Goal: Entertainment & Leisure: Browse casually

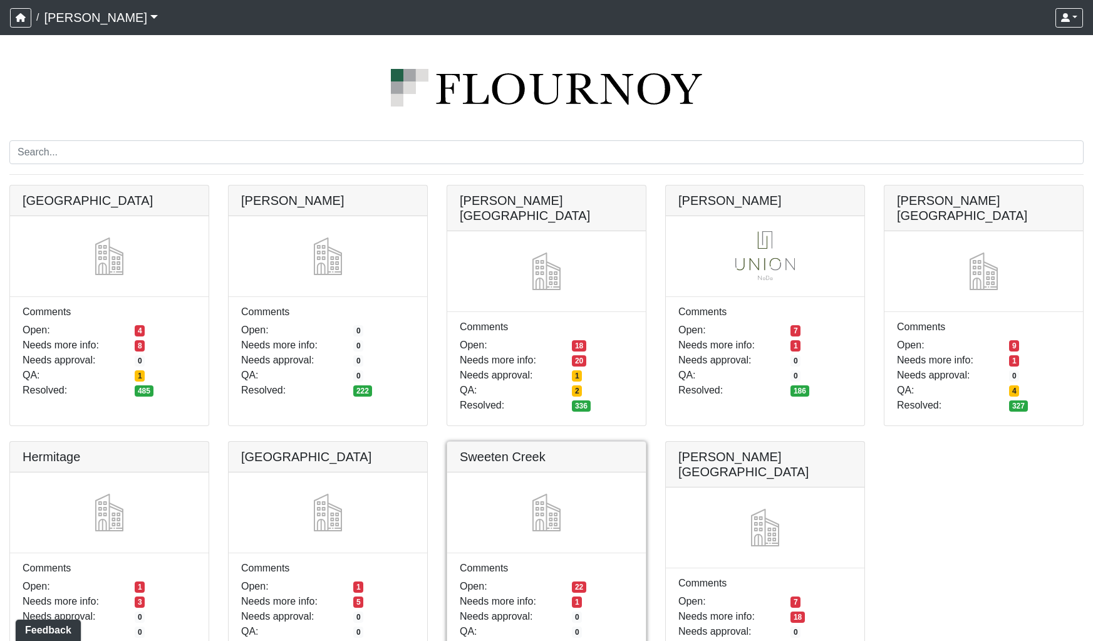
click at [506, 442] on link at bounding box center [546, 442] width 199 height 0
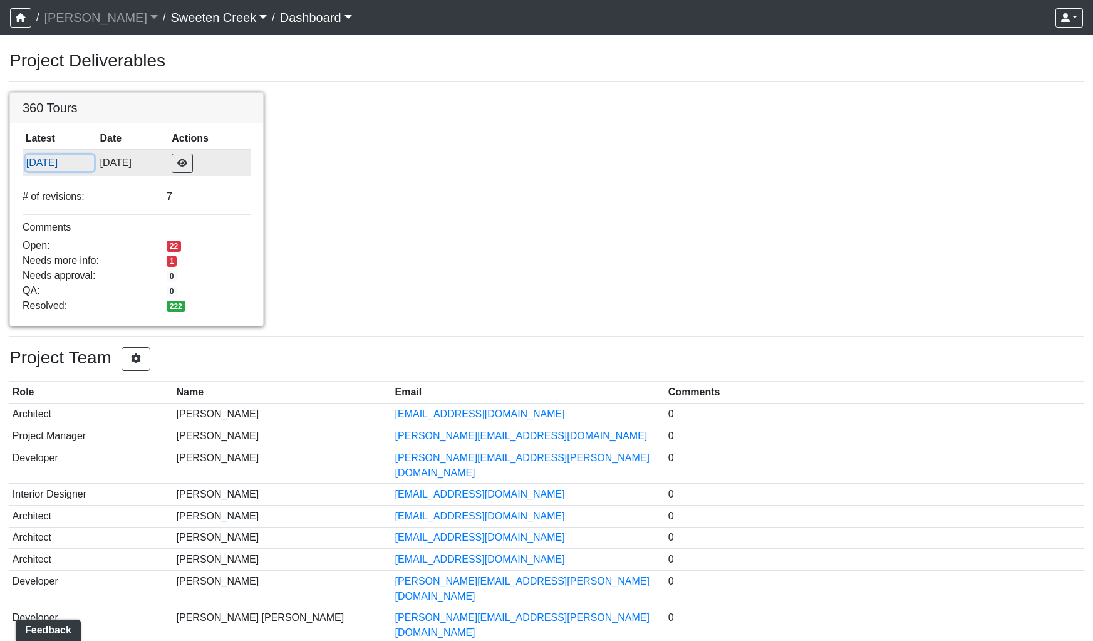
click at [55, 167] on button "[DATE]" at bounding box center [60, 163] width 68 height 16
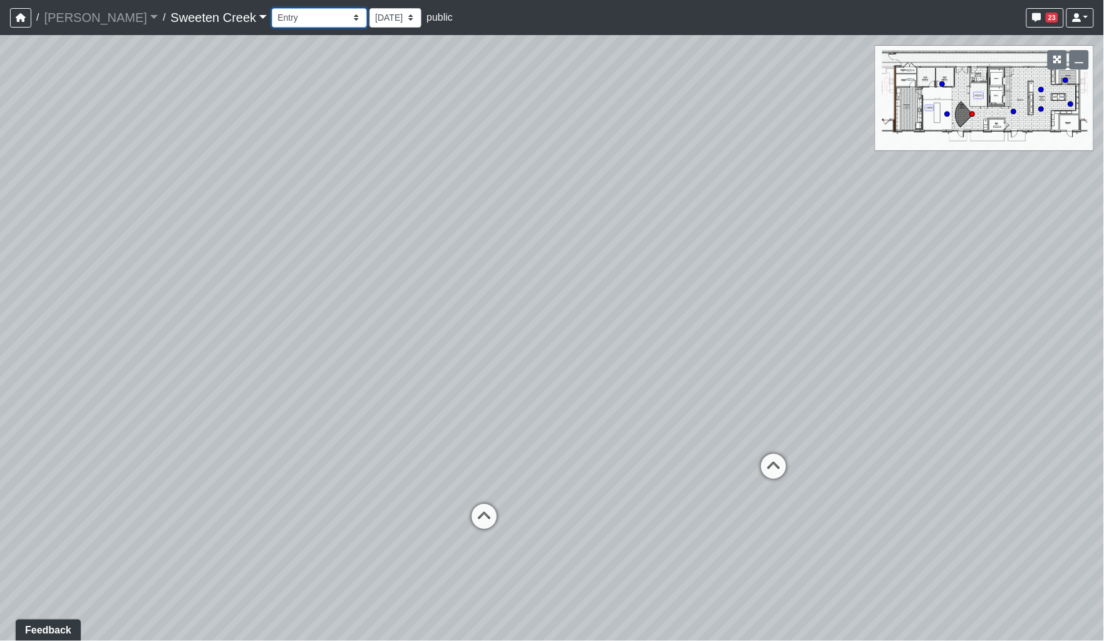
click at [272, 20] on select "Bistro Fitness - Hobby Booth Seating Counter Dining Dining 2 Elevators Elevator…" at bounding box center [319, 17] width 95 height 19
click at [272, 8] on select "Bistro Fitness - Hobby Booth Seating Counter Dining Dining 2 Elevators Elevator…" at bounding box center [319, 17] width 95 height 19
select select "9mek3u3ZQkt1KrziTrJ95e"
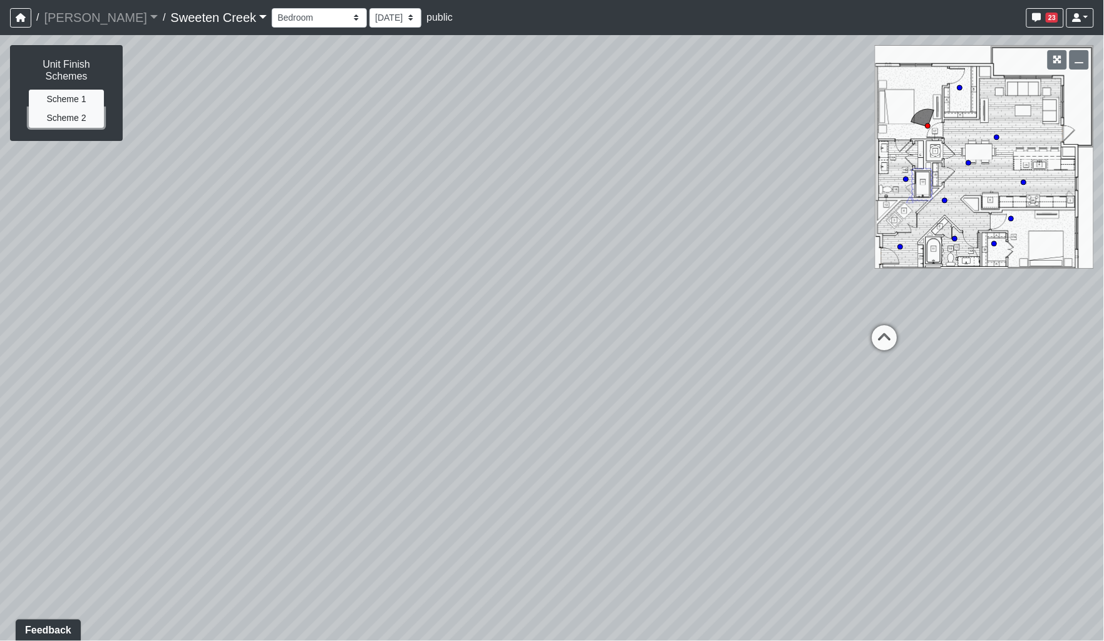
click at [92, 111] on button "Scheme 2" at bounding box center [66, 117] width 75 height 19
click at [92, 99] on button "Scheme 1" at bounding box center [66, 99] width 75 height 19
